Goal: Task Accomplishment & Management: Manage account settings

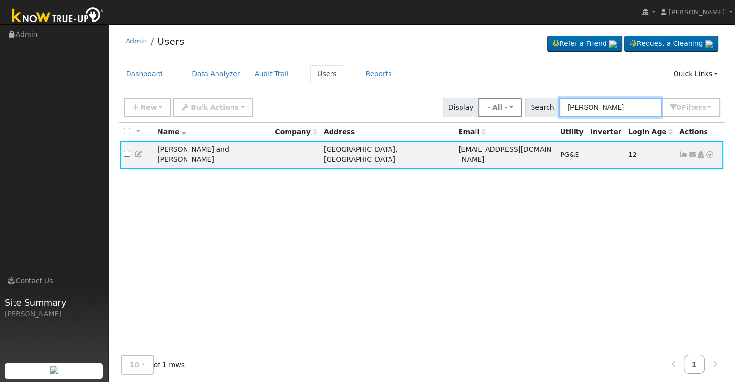
drag, startPoint x: 618, startPoint y: 106, endPoint x: 503, endPoint y: 110, distance: 114.6
click at [503, 110] on div "New Add User Quick Add Quick Connect Quick Convert Lead Bulk Actions Send Email…" at bounding box center [422, 105] width 600 height 23
paste input "[PERSON_NAME]"
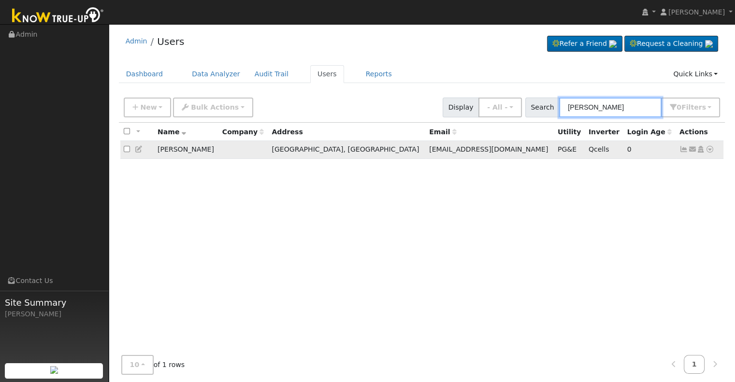
type input "[PERSON_NAME]"
click at [685, 150] on icon at bounding box center [684, 149] width 9 height 7
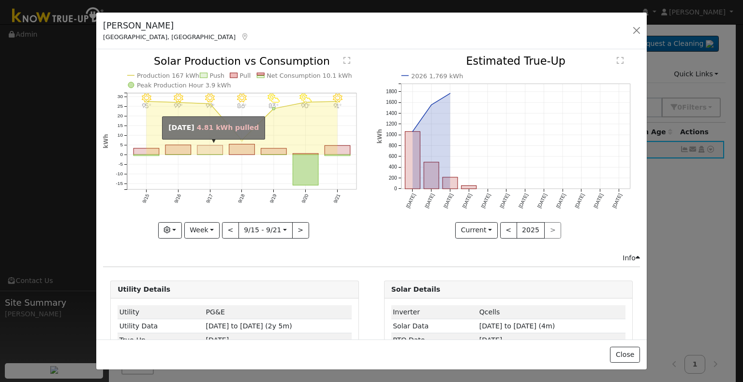
click at [207, 148] on rect "onclick=""" at bounding box center [210, 150] width 26 height 9
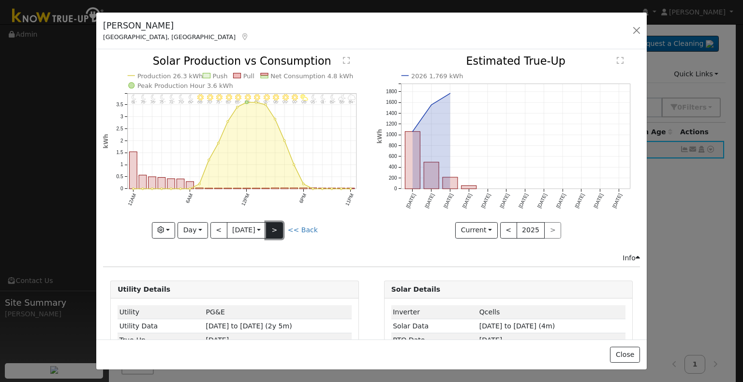
click at [277, 230] on button ">" at bounding box center [274, 230] width 17 height 16
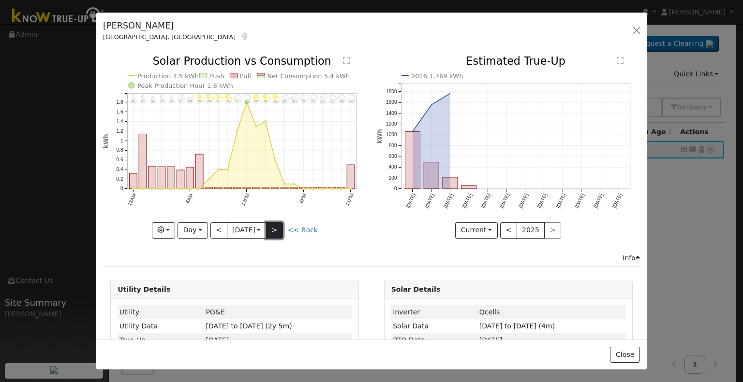
click at [276, 226] on button ">" at bounding box center [274, 230] width 17 height 16
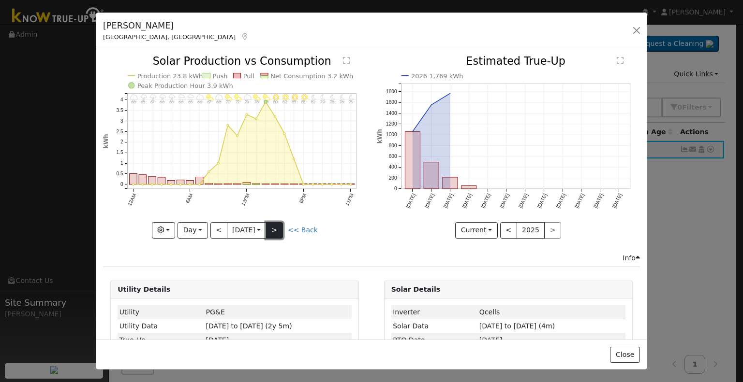
click at [275, 225] on button ">" at bounding box center [274, 230] width 17 height 16
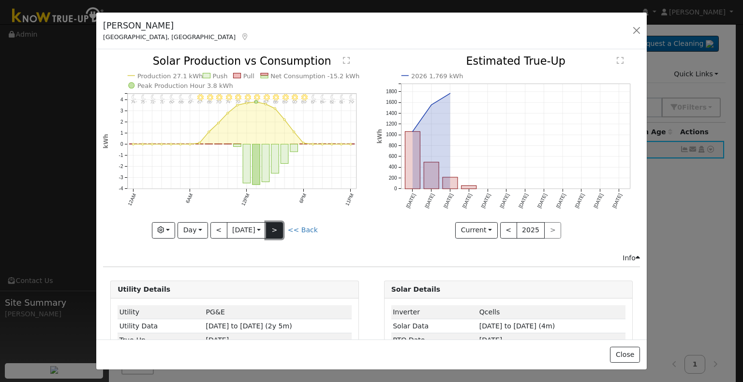
click at [274, 231] on button ">" at bounding box center [274, 230] width 17 height 16
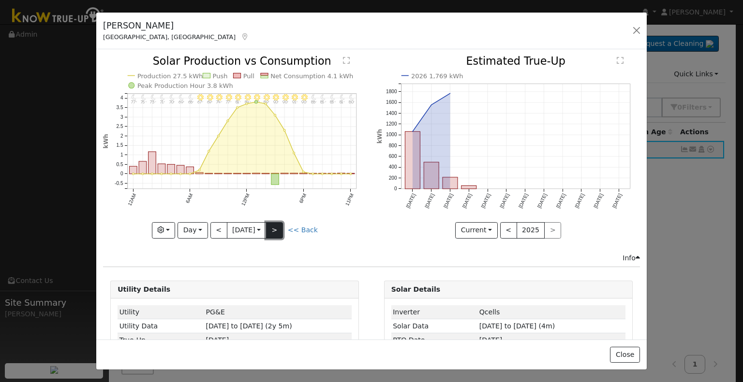
click at [275, 225] on button ">" at bounding box center [274, 230] width 17 height 16
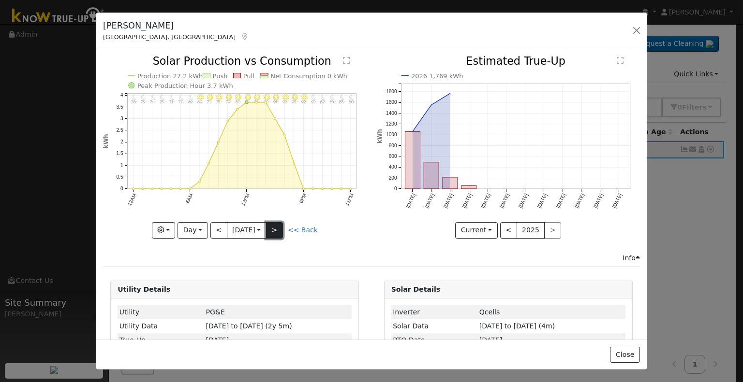
click at [278, 222] on button ">" at bounding box center [274, 230] width 17 height 16
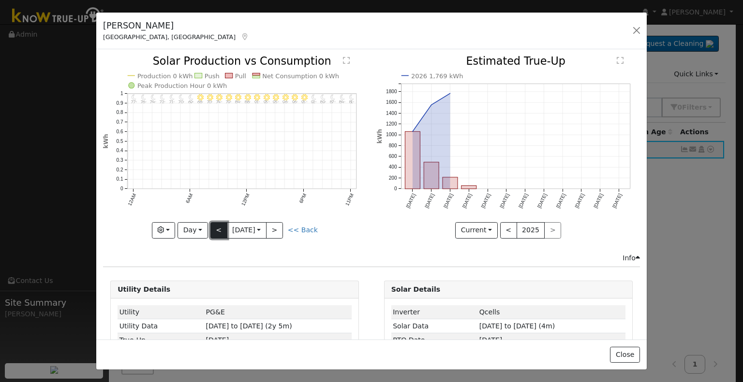
click at [218, 230] on button "<" at bounding box center [218, 230] width 17 height 16
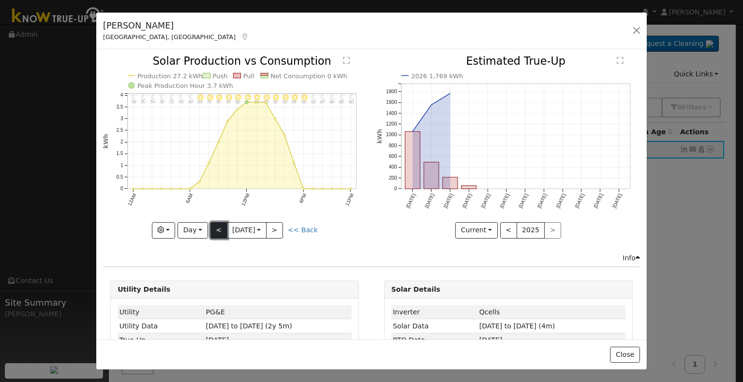
click at [211, 225] on button "<" at bounding box center [218, 230] width 17 height 16
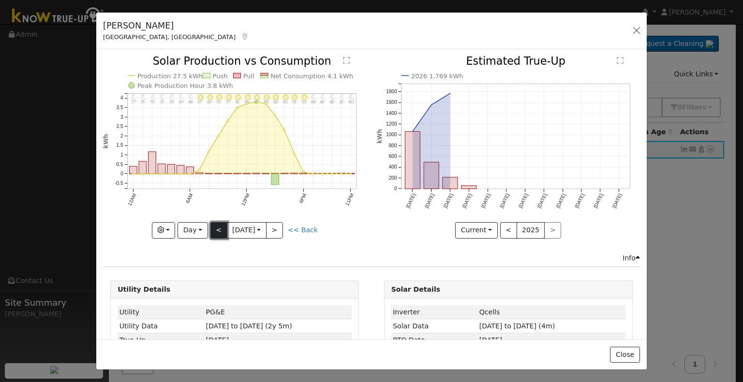
click at [211, 225] on button "<" at bounding box center [218, 230] width 17 height 16
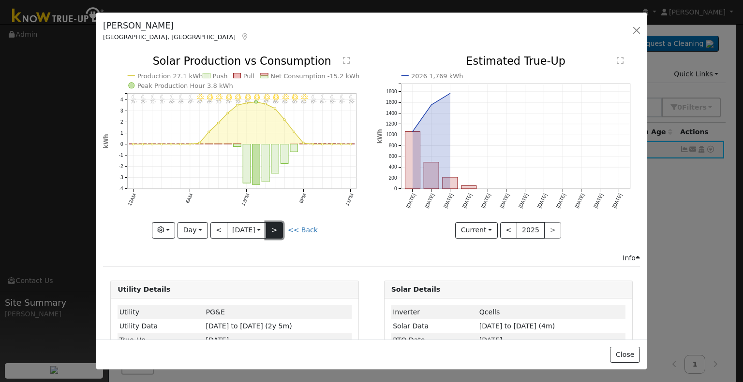
click at [278, 226] on button ">" at bounding box center [274, 230] width 17 height 16
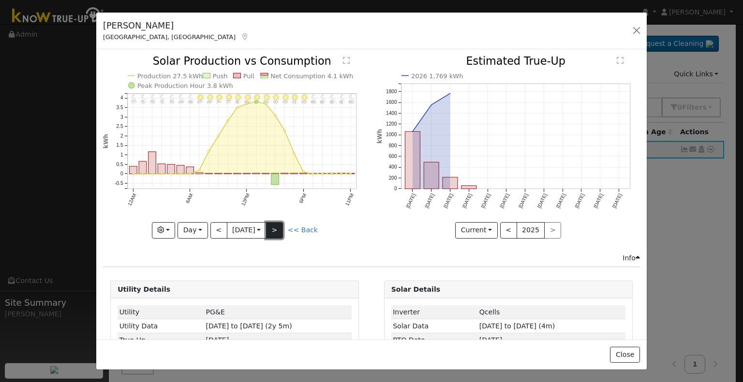
click at [278, 227] on button ">" at bounding box center [274, 230] width 17 height 16
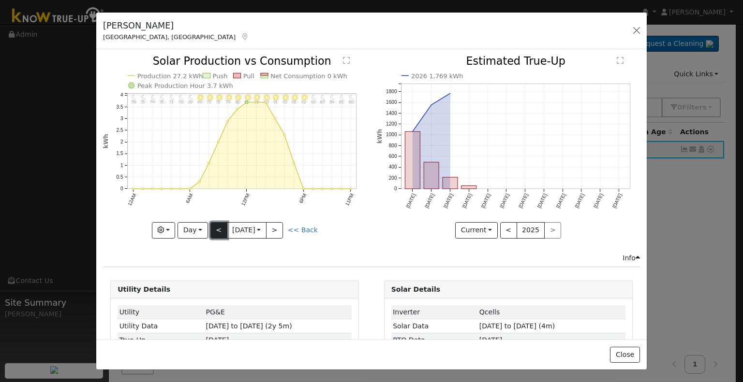
click at [215, 234] on button "<" at bounding box center [218, 230] width 17 height 16
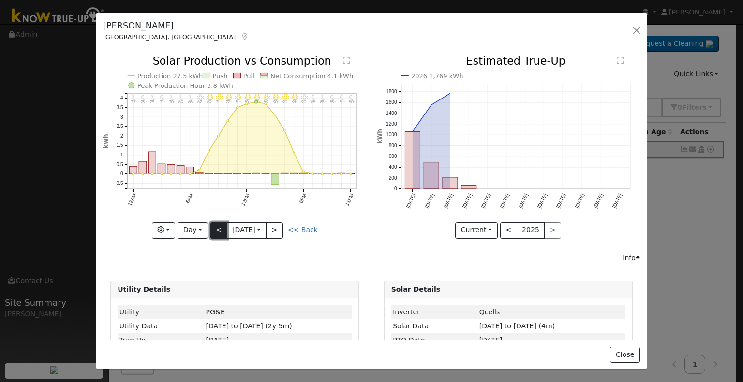
click at [215, 234] on button "<" at bounding box center [218, 230] width 17 height 16
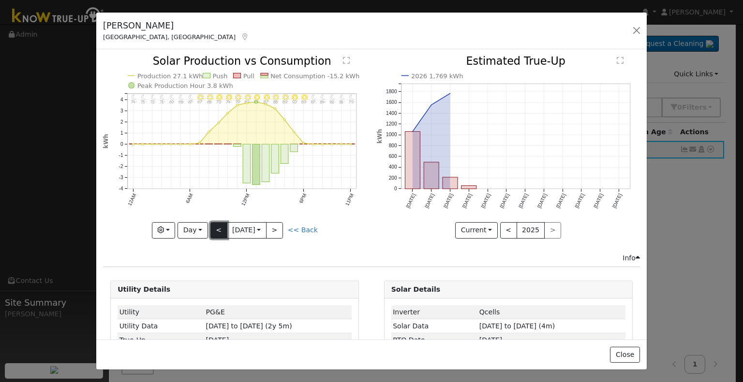
click at [215, 234] on button "<" at bounding box center [218, 230] width 17 height 16
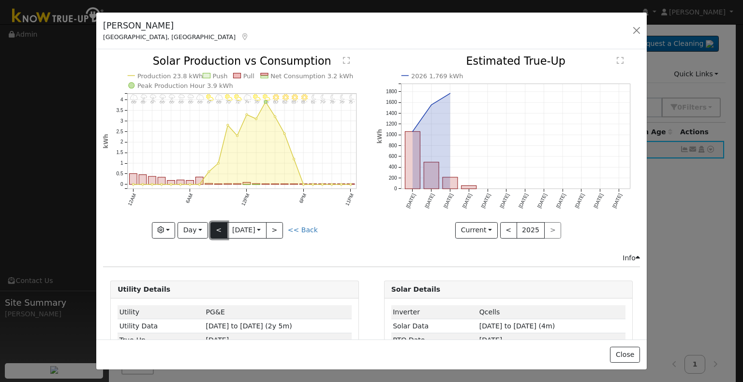
click at [216, 228] on button "<" at bounding box center [218, 230] width 17 height 16
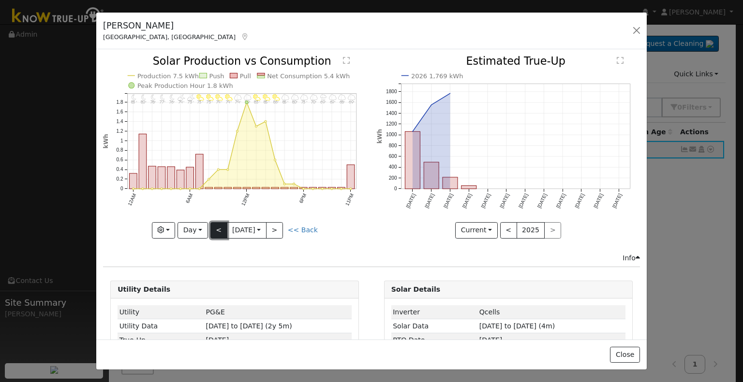
click at [216, 228] on button "<" at bounding box center [218, 230] width 17 height 16
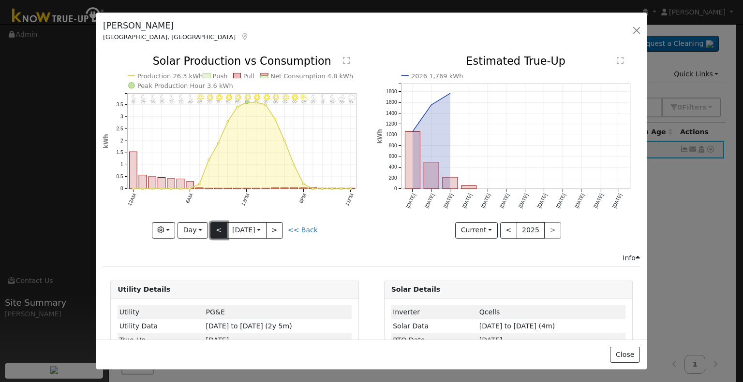
click at [213, 233] on button "<" at bounding box center [218, 230] width 17 height 16
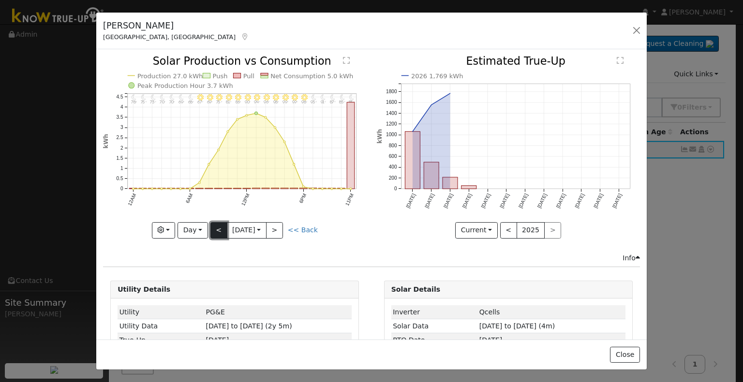
click at [219, 226] on button "<" at bounding box center [218, 230] width 17 height 16
type input "[DATE]"
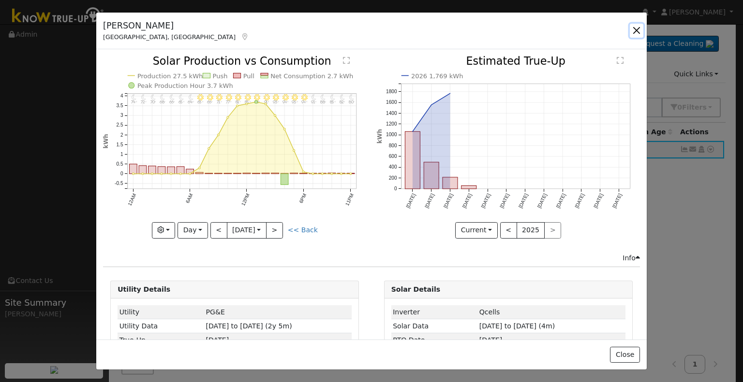
click at [632, 26] on button "button" at bounding box center [636, 31] width 14 height 14
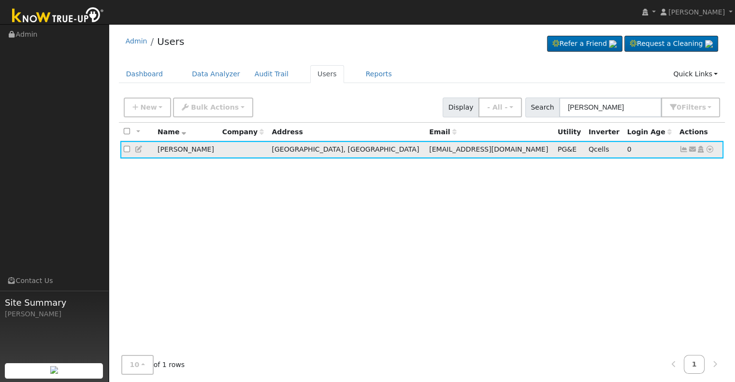
click at [682, 152] on icon at bounding box center [684, 149] width 9 height 7
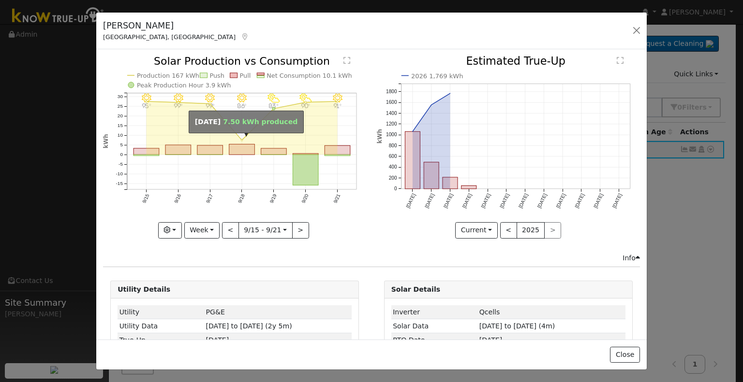
click at [241, 140] on circle "onclick=""" at bounding box center [242, 141] width 2 height 2
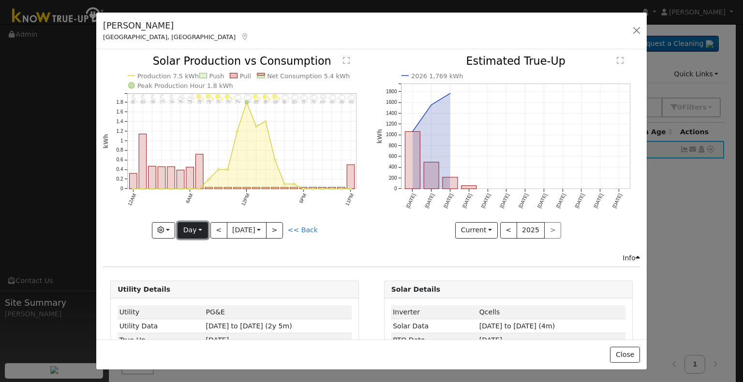
click at [192, 229] on button "Day" at bounding box center [192, 230] width 30 height 16
click at [190, 262] on link "Week" at bounding box center [211, 264] width 67 height 14
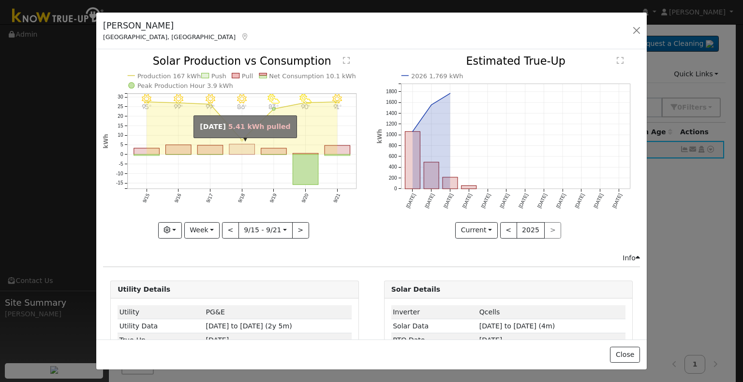
click at [232, 150] on rect "onclick=""" at bounding box center [242, 150] width 26 height 10
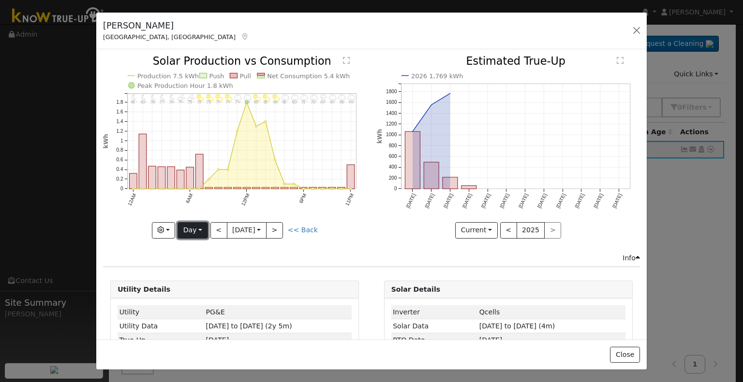
click at [199, 231] on button "Day" at bounding box center [192, 230] width 30 height 16
click at [199, 278] on link "Month" at bounding box center [211, 277] width 67 height 14
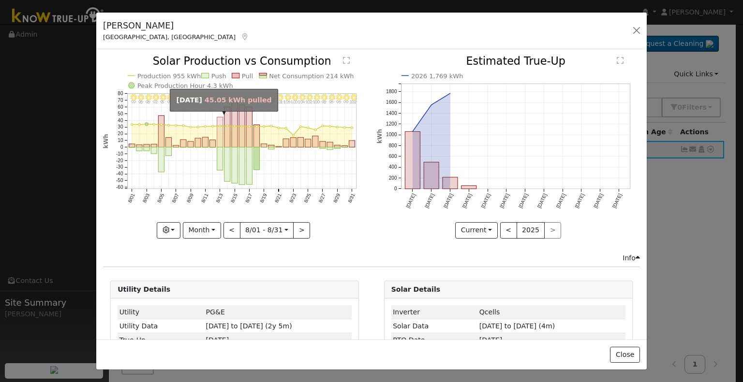
click at [217, 123] on rect "onclick=""" at bounding box center [220, 132] width 6 height 30
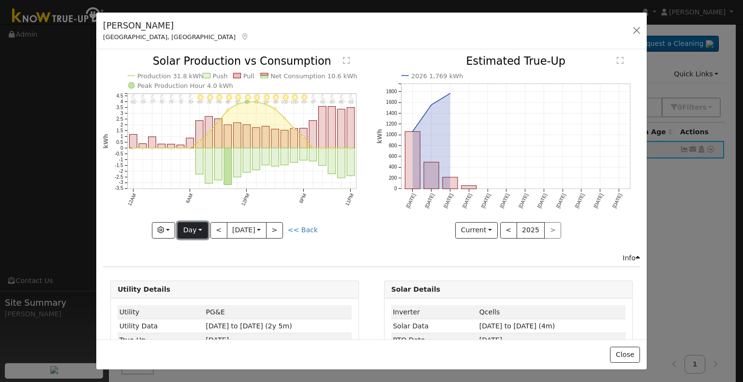
click at [202, 226] on button "Day" at bounding box center [192, 230] width 30 height 16
click at [198, 277] on link "Month" at bounding box center [211, 277] width 67 height 14
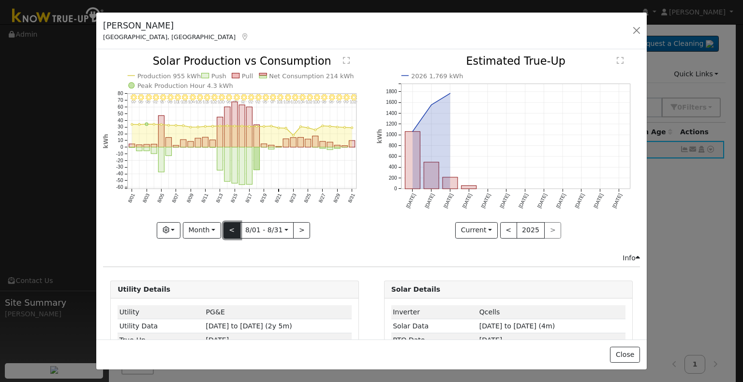
click at [229, 227] on button "<" at bounding box center [231, 230] width 17 height 16
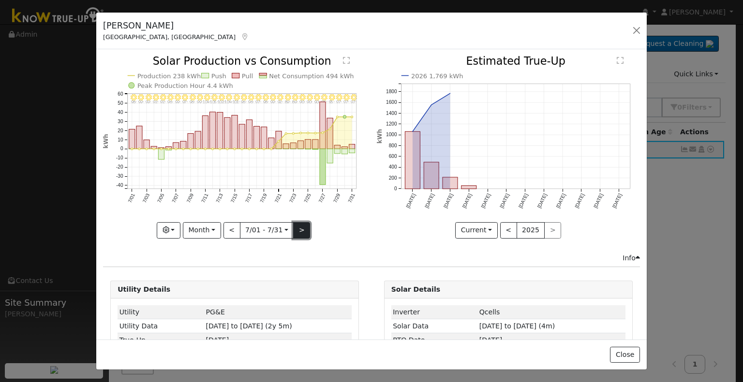
click at [294, 228] on button ">" at bounding box center [301, 230] width 17 height 16
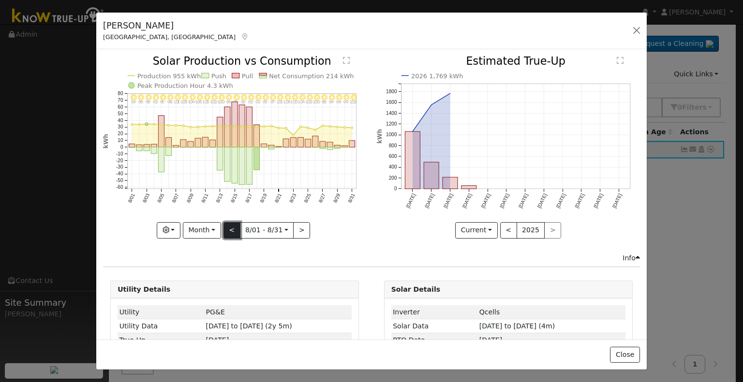
click at [228, 230] on button "<" at bounding box center [231, 230] width 17 height 16
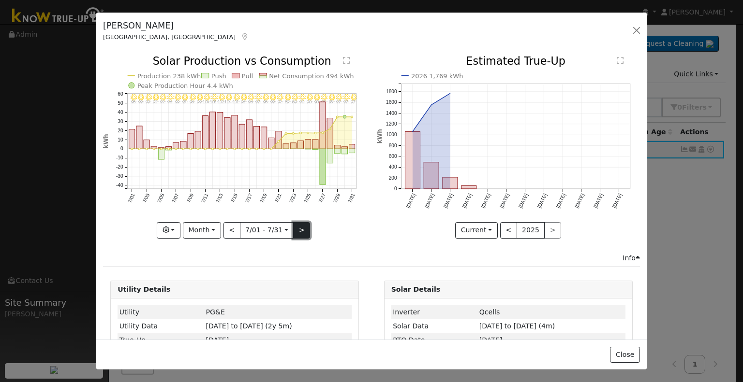
click at [297, 227] on button ">" at bounding box center [301, 230] width 17 height 16
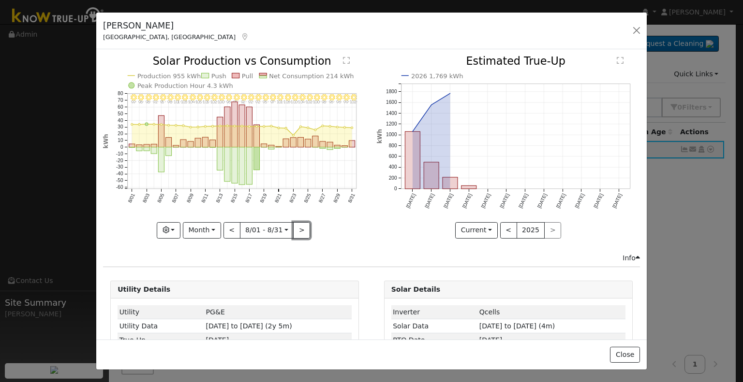
click at [298, 226] on button ">" at bounding box center [301, 230] width 17 height 16
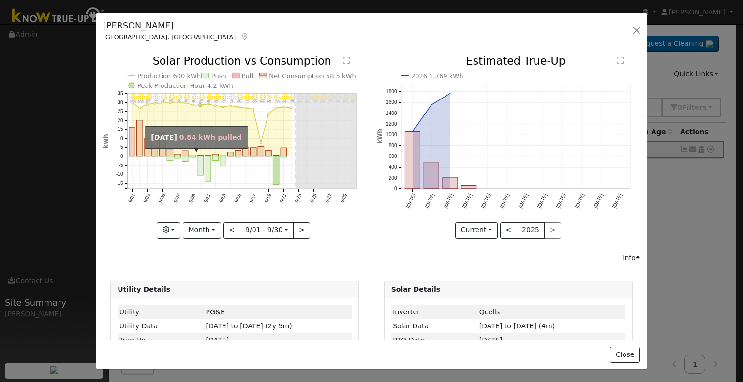
click at [190, 155] on rect "onclick=""" at bounding box center [193, 155] width 6 height 1
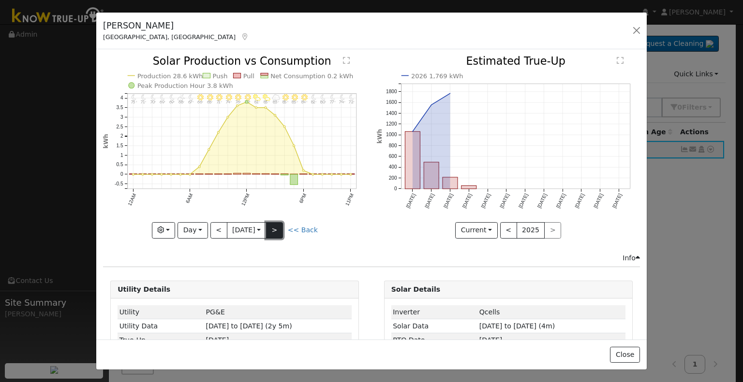
click at [280, 222] on button ">" at bounding box center [274, 230] width 17 height 16
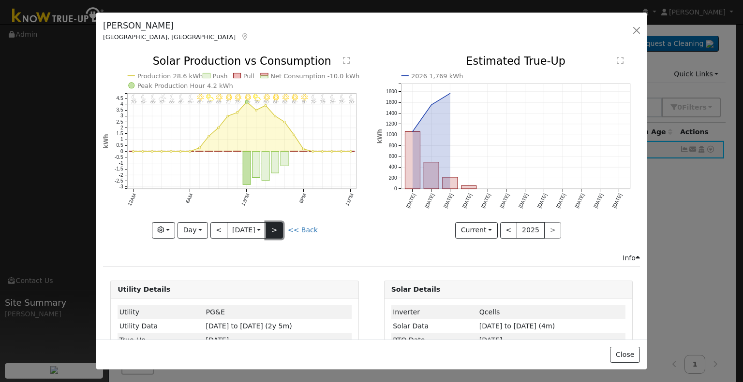
click at [278, 234] on button ">" at bounding box center [274, 230] width 17 height 16
type input "[DATE]"
